Goal: Task Accomplishment & Management: Manage account settings

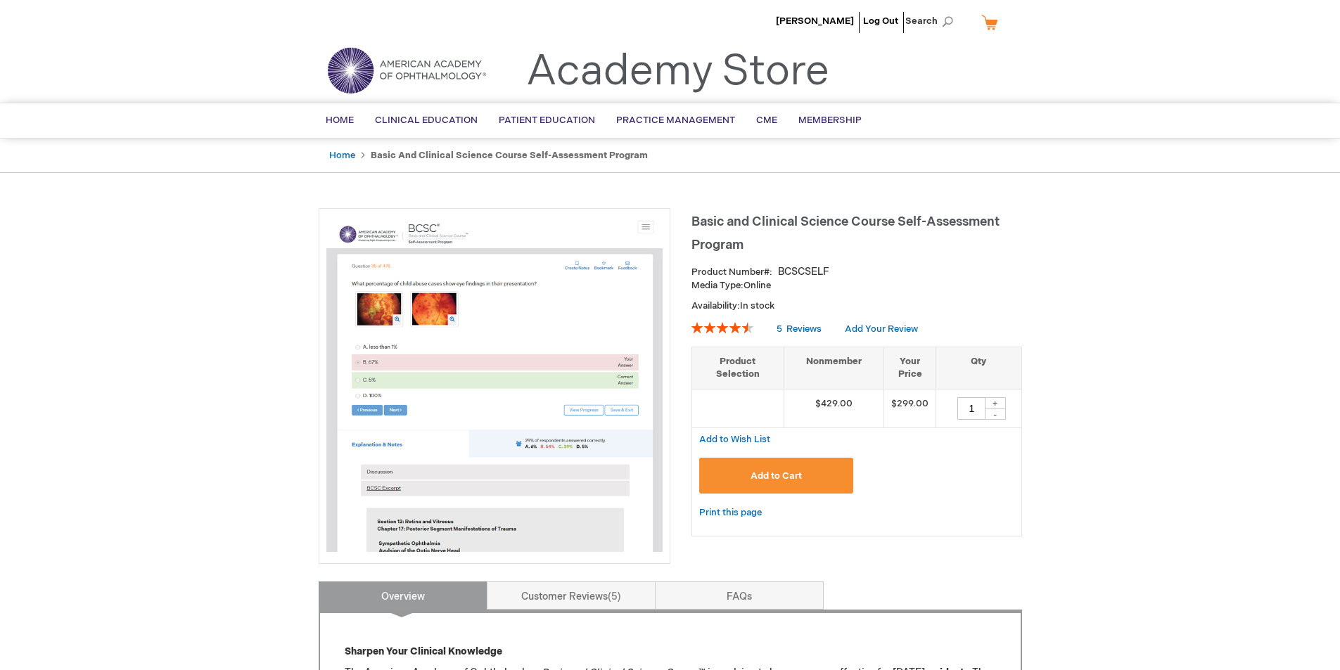
click at [994, 21] on link "My Cart" at bounding box center [995, 22] width 34 height 25
click at [1104, 44] on div "Hares Patel Log Out Search My Cart CLOSE RECENTLY ADDED ITEM(S) Close There are…" at bounding box center [670, 24] width 1340 height 49
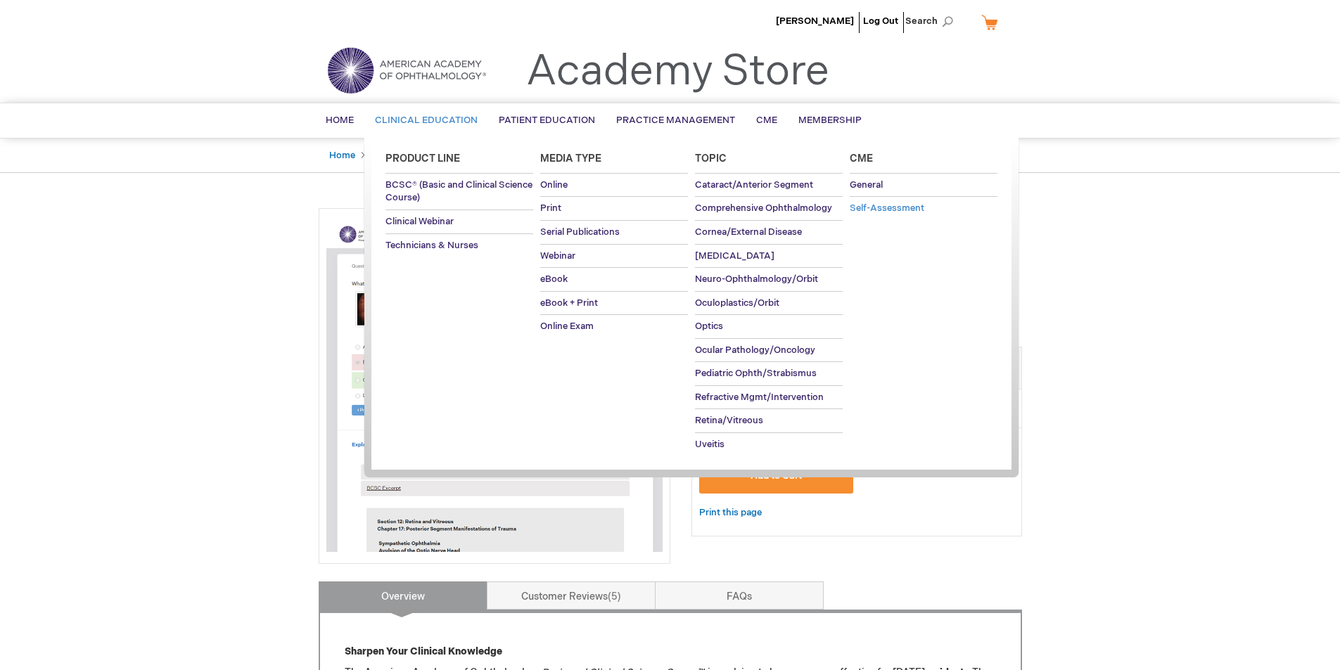
click at [897, 208] on span "Self-Assessment" at bounding box center [886, 208] width 75 height 11
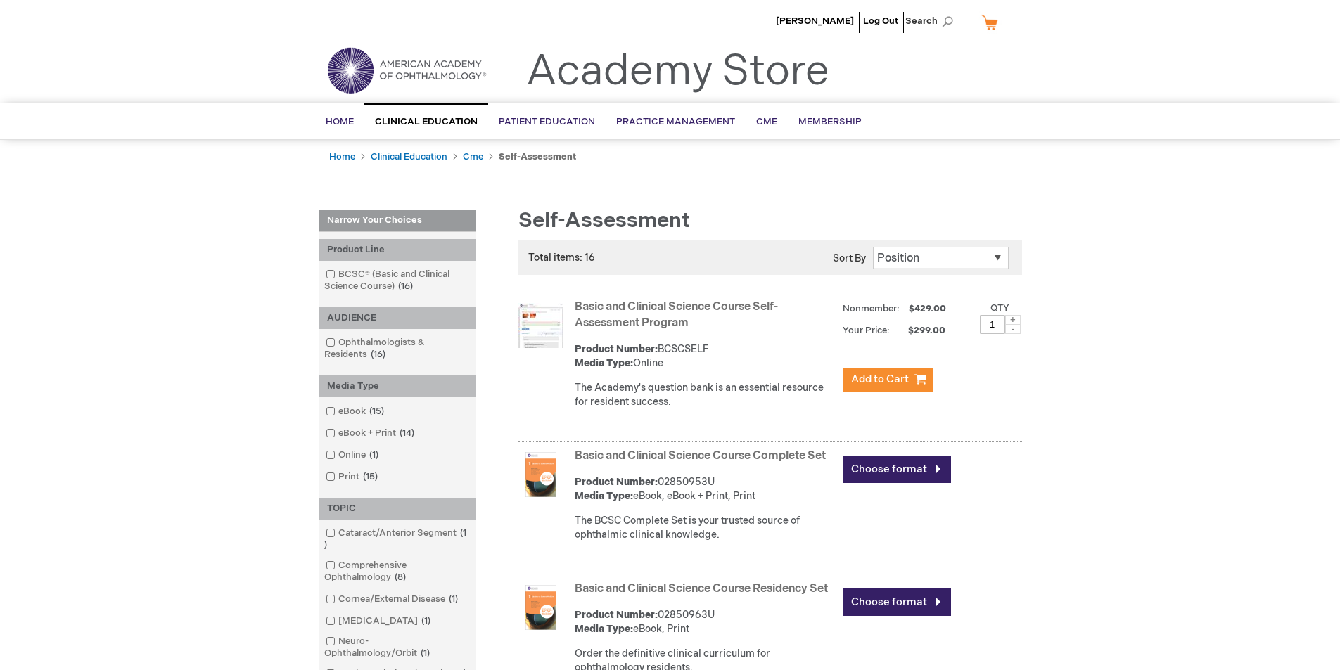
click at [616, 307] on link "Basic and Clinical Science Course Self-Assessment Program" at bounding box center [675, 315] width 203 height 30
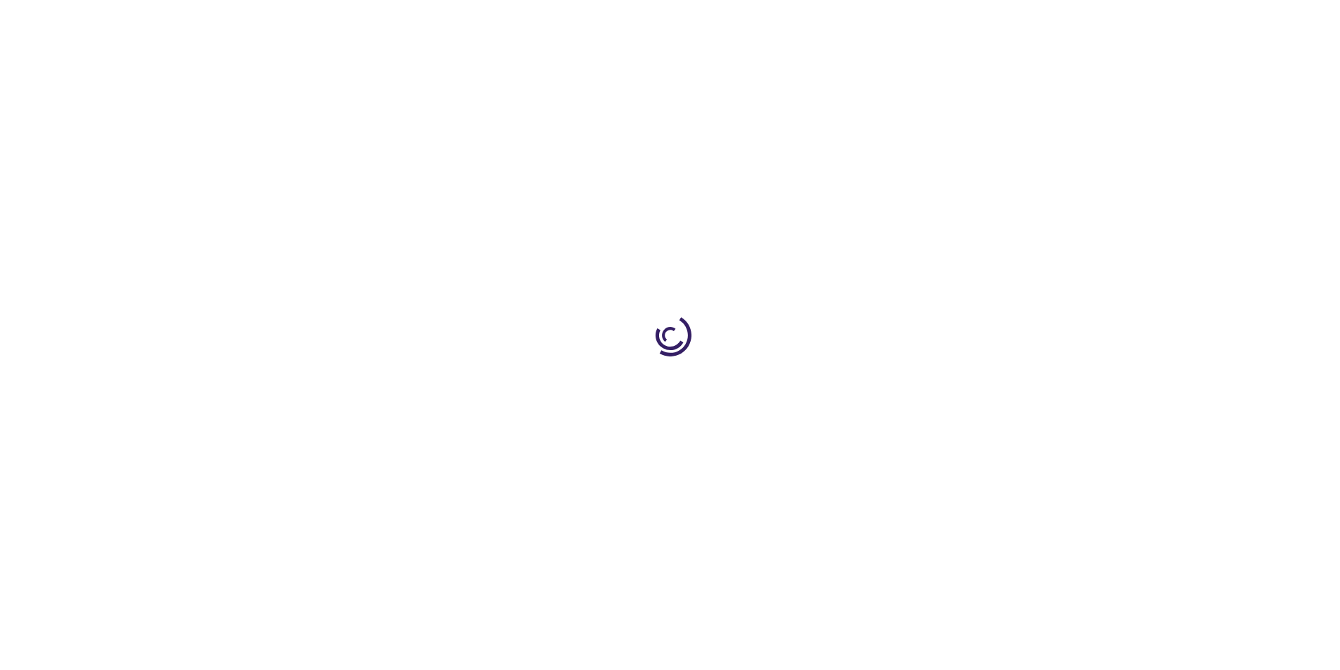
type input "1"
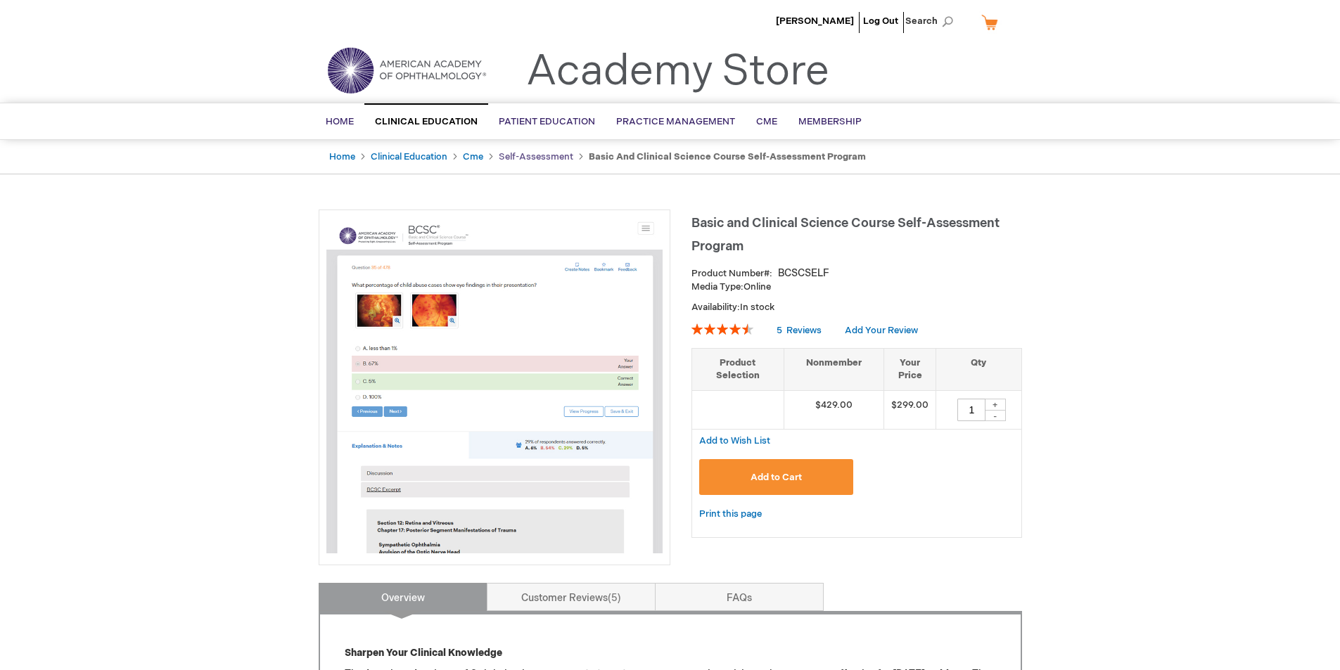
click at [537, 155] on link "Self-Assessment" at bounding box center [536, 156] width 75 height 11
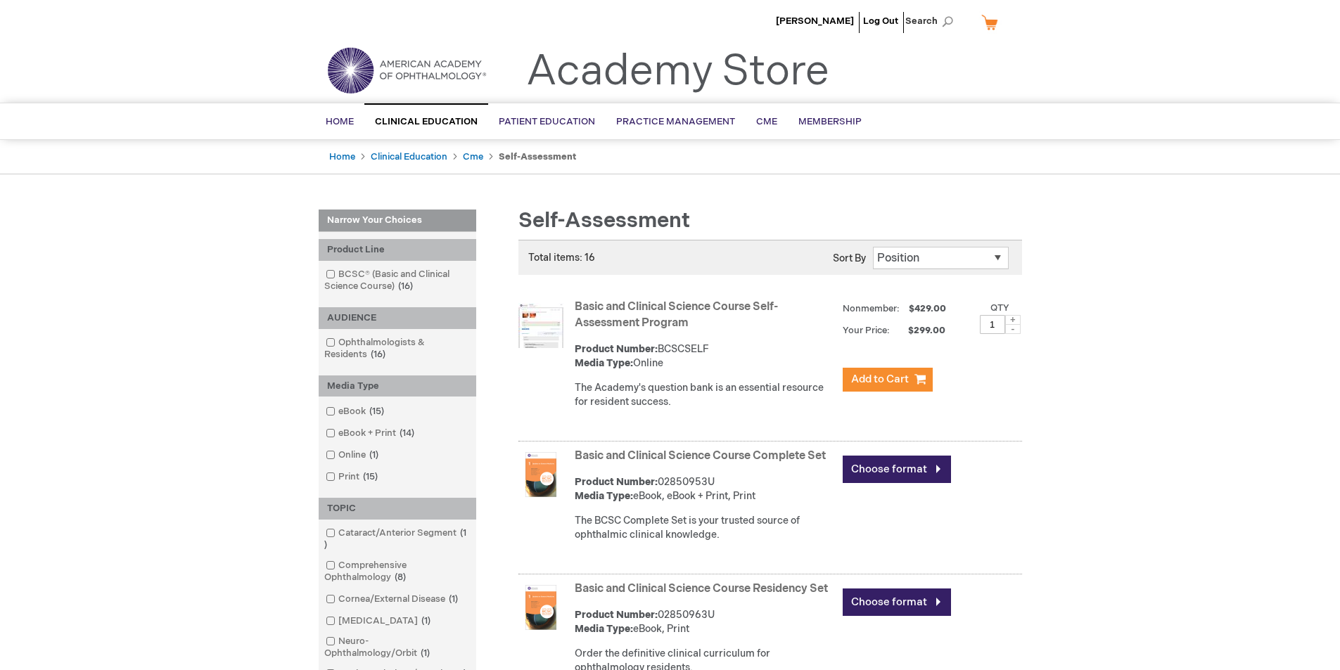
click at [630, 311] on link "Basic and Clinical Science Course Self-Assessment Program" at bounding box center [675, 315] width 203 height 30
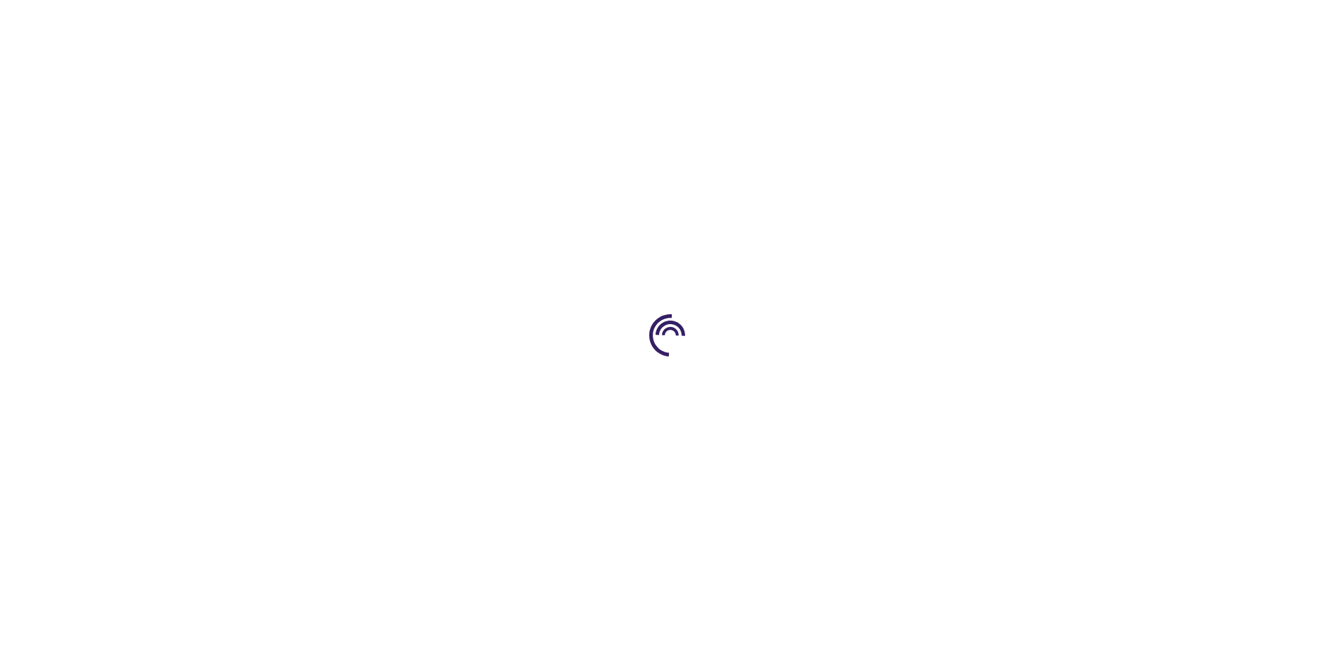
type input "1"
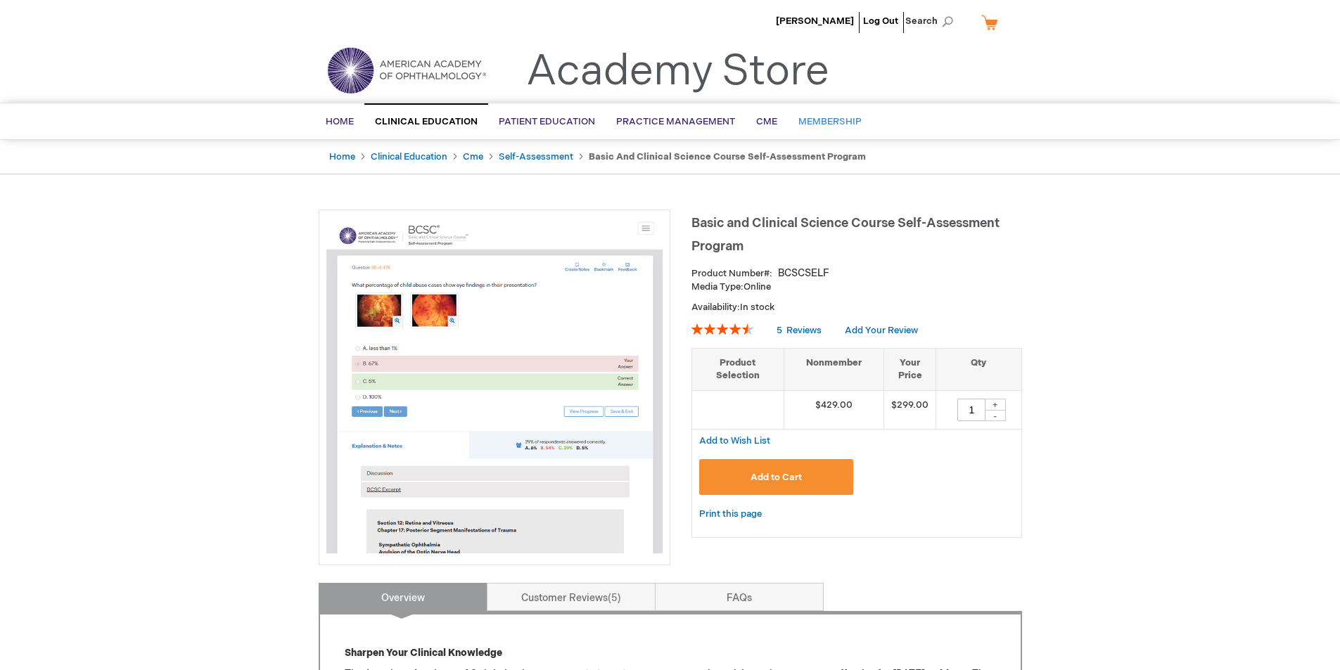
click at [832, 114] on link "Membership" at bounding box center [830, 122] width 84 height 34
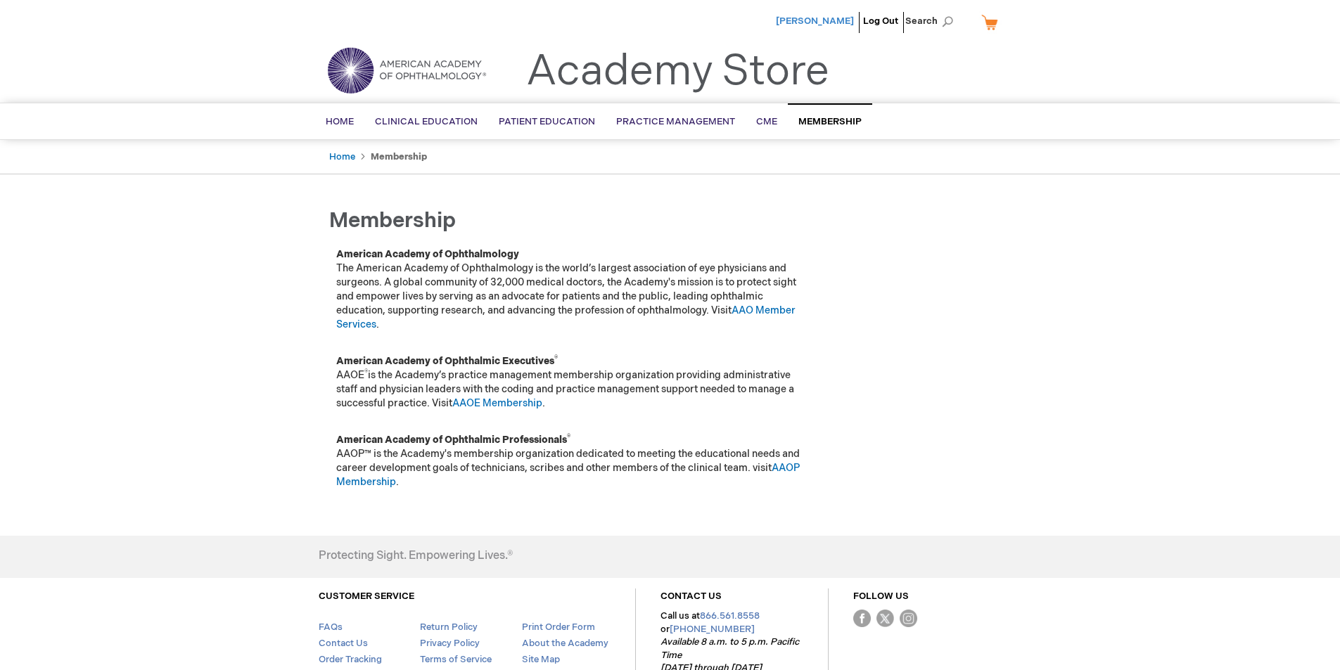
click at [833, 24] on span "[PERSON_NAME]" at bounding box center [815, 20] width 78 height 11
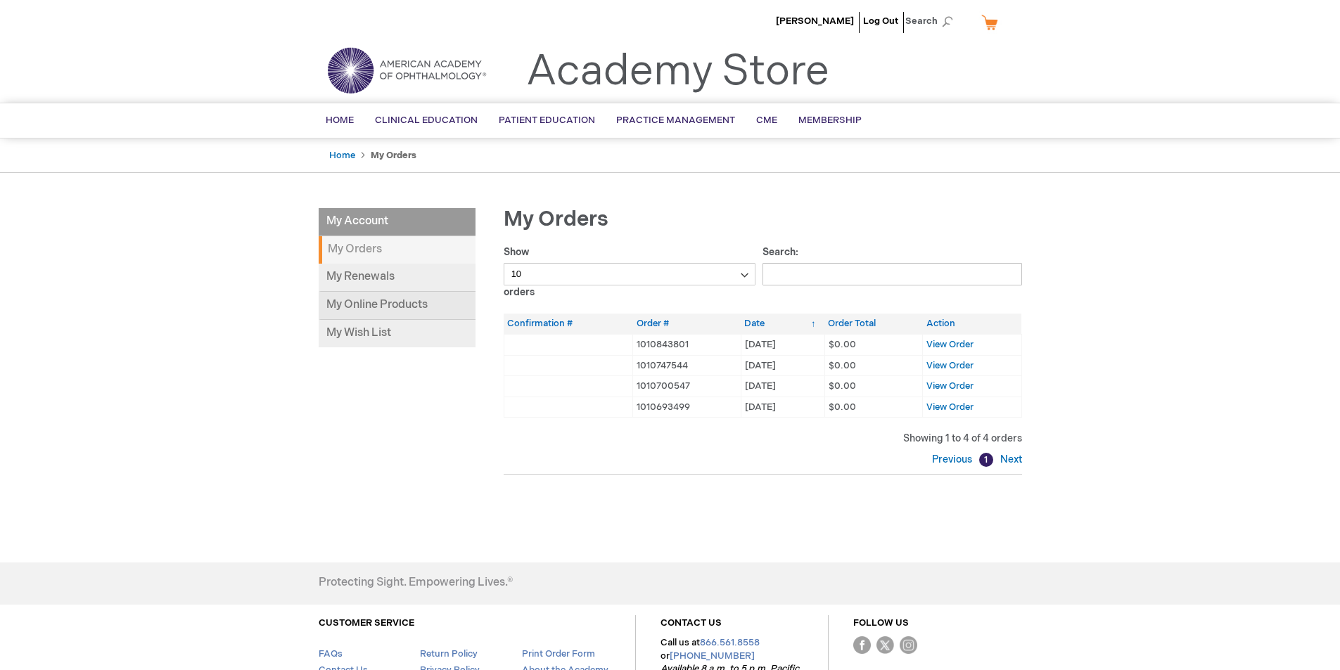
click at [371, 307] on link "My Online Products" at bounding box center [397, 306] width 157 height 28
